Goal: Use online tool/utility: Use online tool/utility

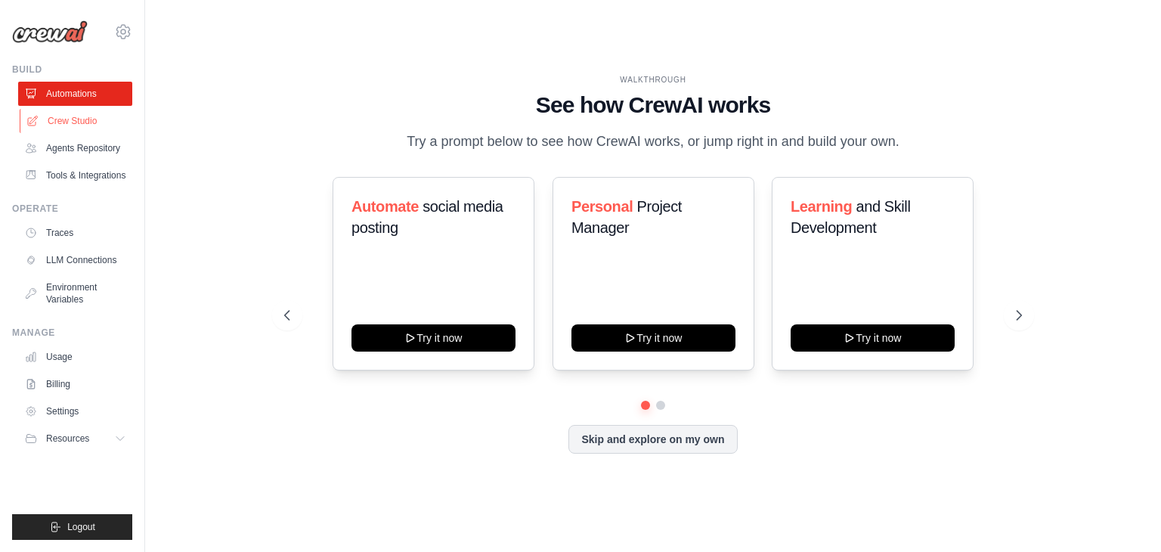
click at [113, 117] on link "Crew Studio" at bounding box center [77, 121] width 114 height 24
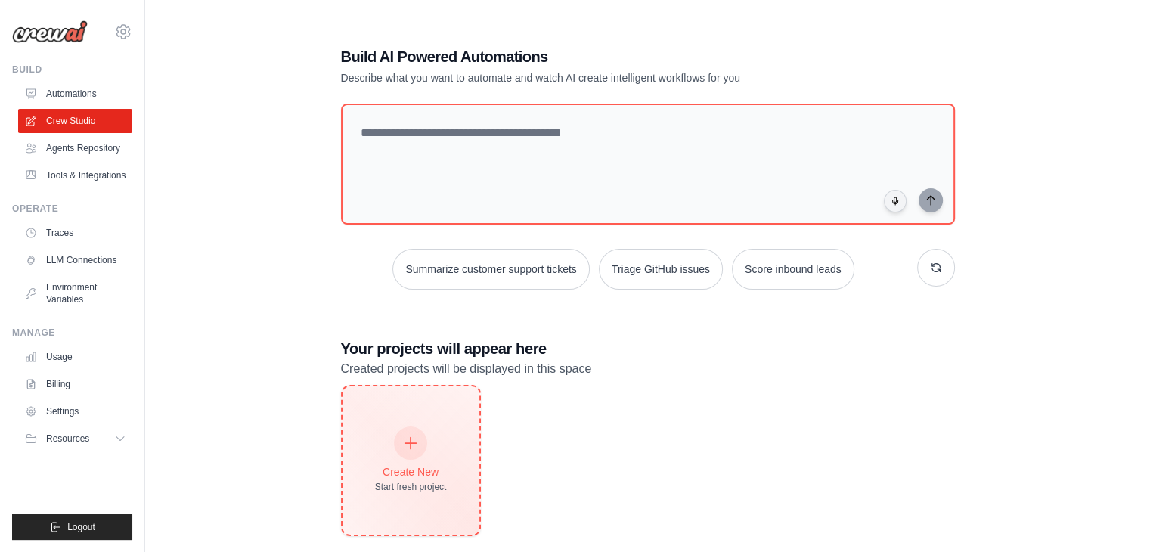
click at [407, 448] on icon at bounding box center [410, 443] width 17 height 17
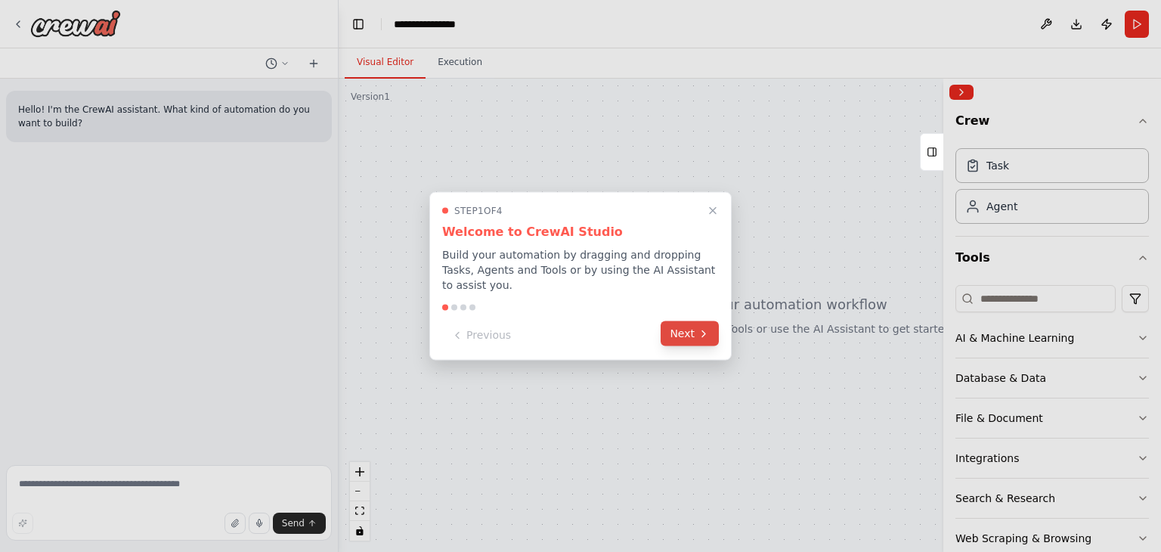
click at [708, 332] on icon at bounding box center [704, 333] width 12 height 12
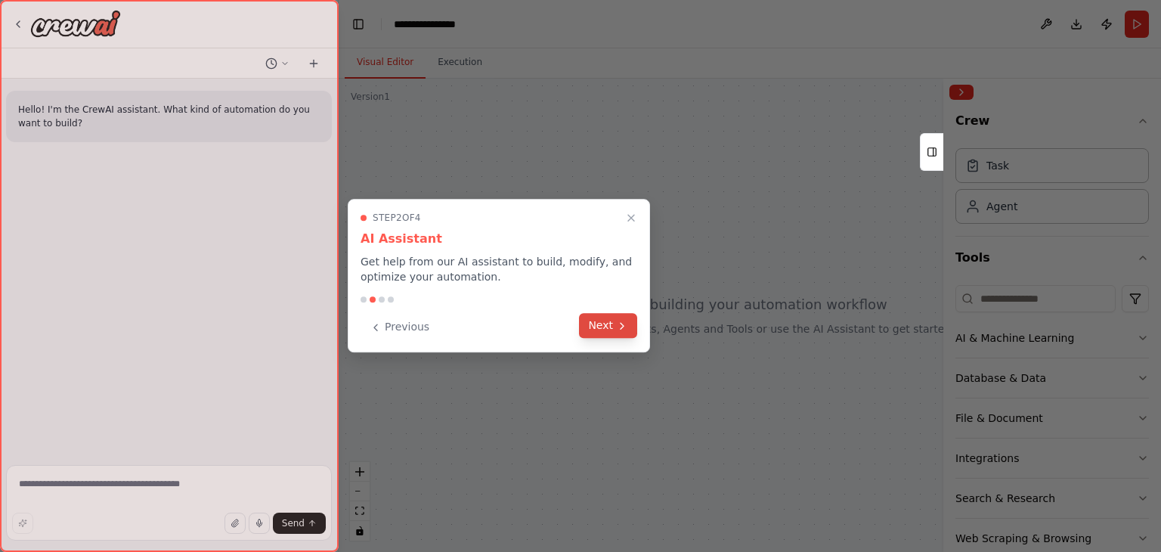
click at [622, 321] on icon at bounding box center [622, 326] width 12 height 12
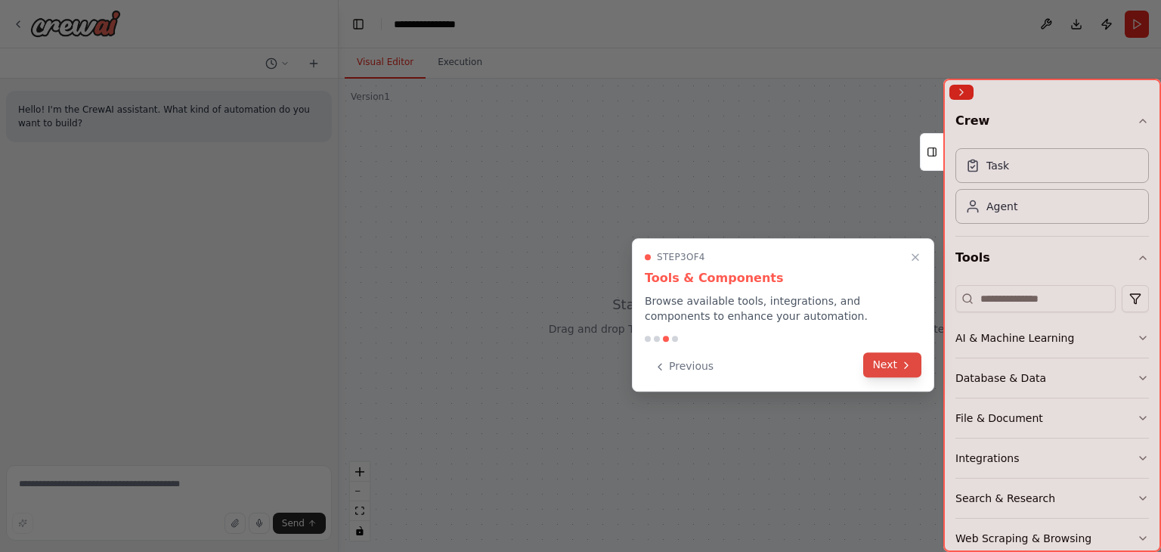
click at [892, 356] on button "Next" at bounding box center [892, 364] width 58 height 25
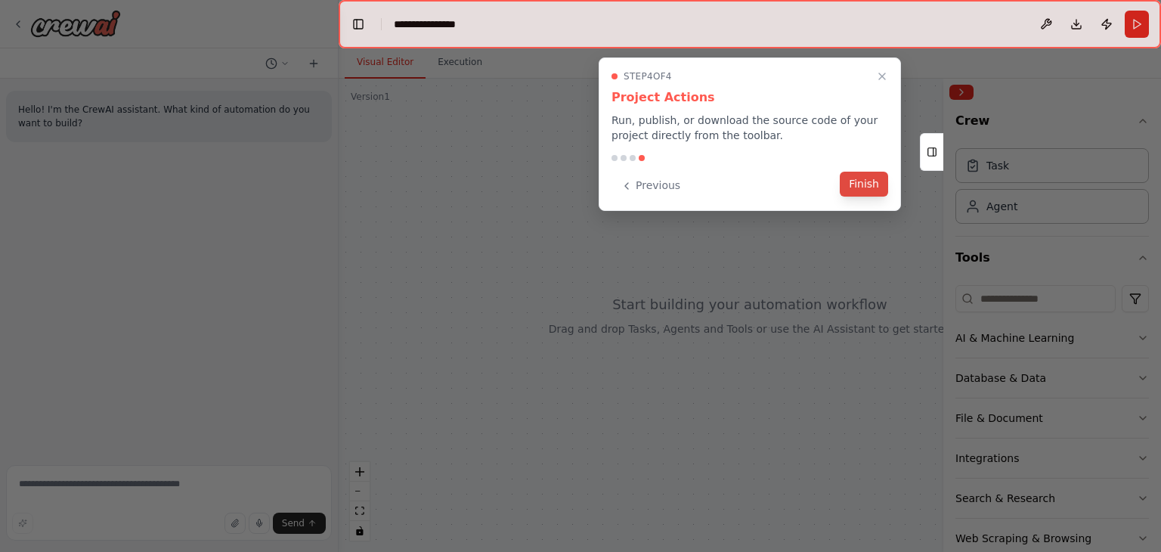
click at [870, 181] on button "Finish" at bounding box center [864, 184] width 48 height 25
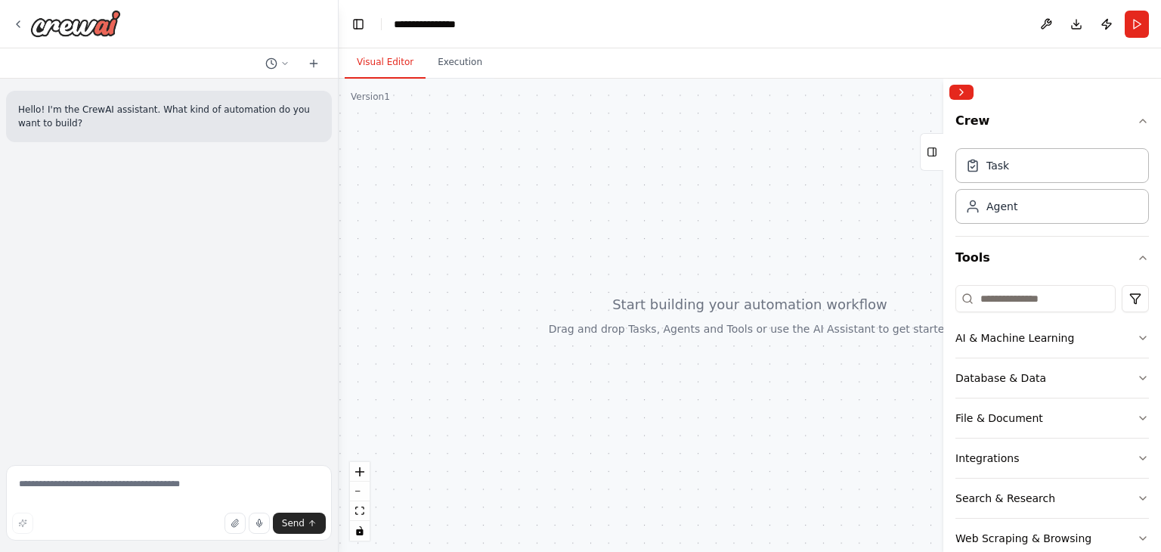
drag, startPoint x: 781, startPoint y: 168, endPoint x: 847, endPoint y: 160, distance: 66.3
click at [847, 160] on div at bounding box center [750, 315] width 823 height 473
click at [996, 330] on div "AI & Machine Learning" at bounding box center [1015, 337] width 119 height 15
